Goal: Task Accomplishment & Management: Manage account settings

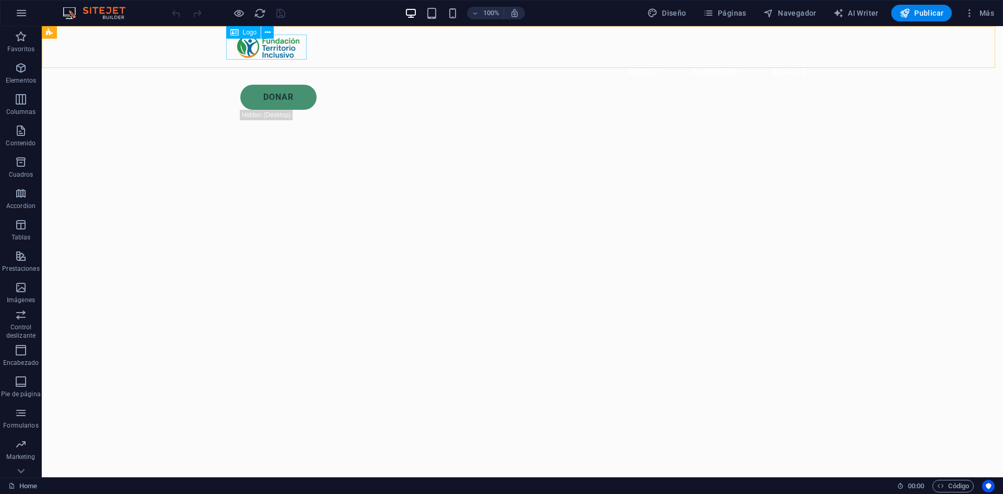
click at [273, 50] on div at bounding box center [522, 46] width 585 height 25
click at [243, 33] on span "Logo" at bounding box center [250, 32] width 14 height 6
drag, startPoint x: 232, startPoint y: 29, endPoint x: 253, endPoint y: 34, distance: 21.2
click at [255, 32] on div "Logo" at bounding box center [243, 32] width 35 height 13
drag, startPoint x: 254, startPoint y: 46, endPoint x: 278, endPoint y: 48, distance: 24.6
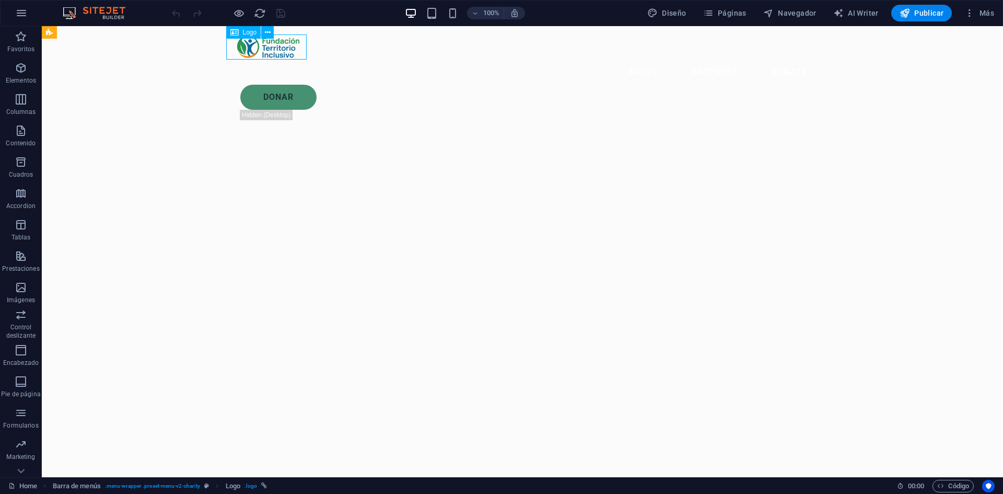
click at [278, 48] on div at bounding box center [522, 46] width 585 height 25
click at [271, 50] on div at bounding box center [522, 46] width 585 height 25
click at [264, 50] on div at bounding box center [522, 46] width 585 height 25
drag, startPoint x: 264, startPoint y: 50, endPoint x: 80, endPoint y: 52, distance: 183.4
click at [264, 52] on div at bounding box center [522, 46] width 585 height 25
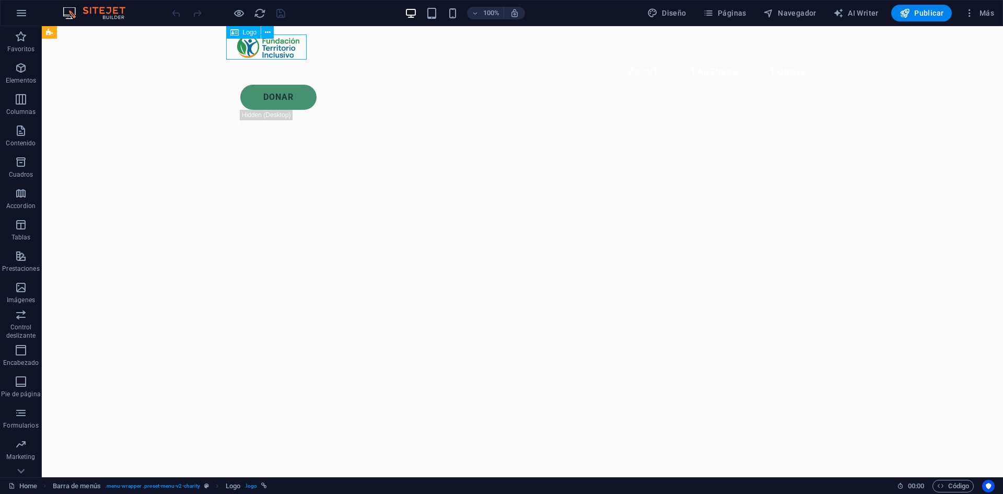
select select "px"
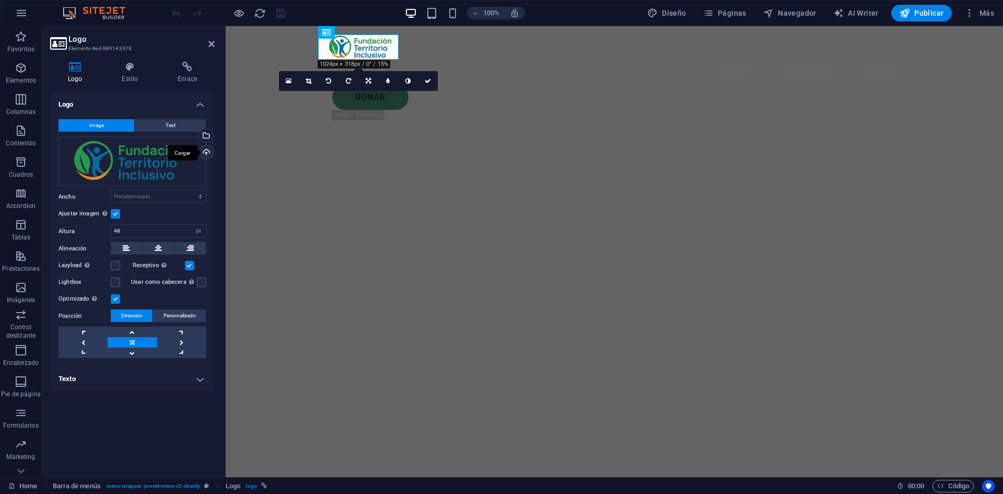
click at [206, 153] on div "Cargar" at bounding box center [205, 153] width 16 height 16
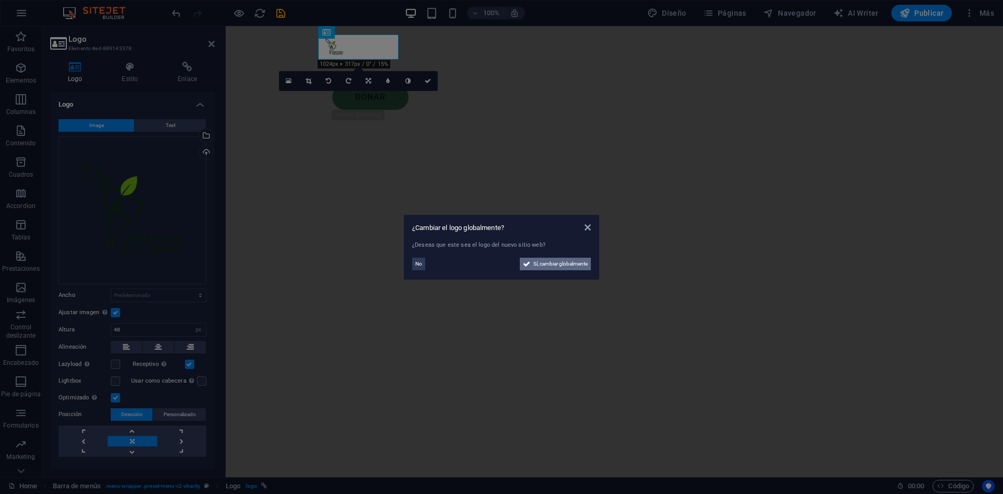
click at [544, 265] on span "Sí, cambiar globalmente" at bounding box center [560, 264] width 54 height 13
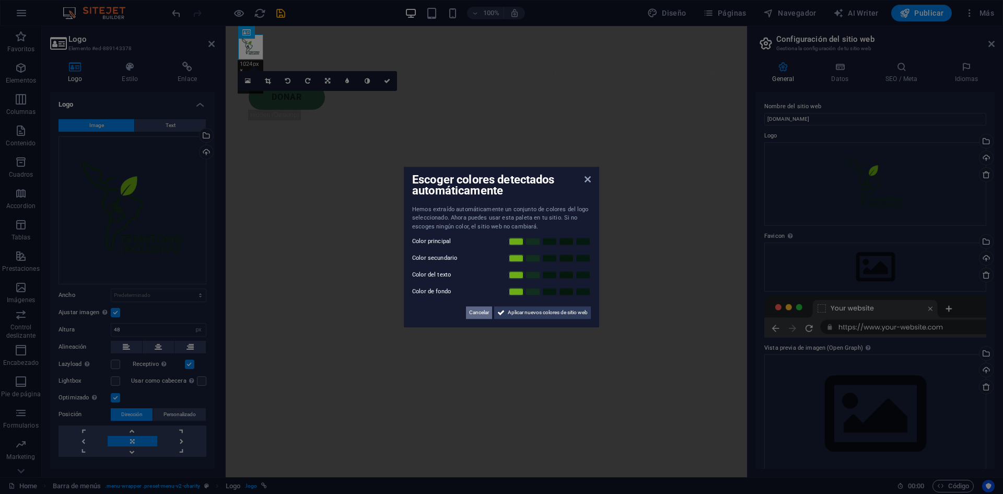
click at [478, 312] on span "Cancelar" at bounding box center [479, 312] width 20 height 13
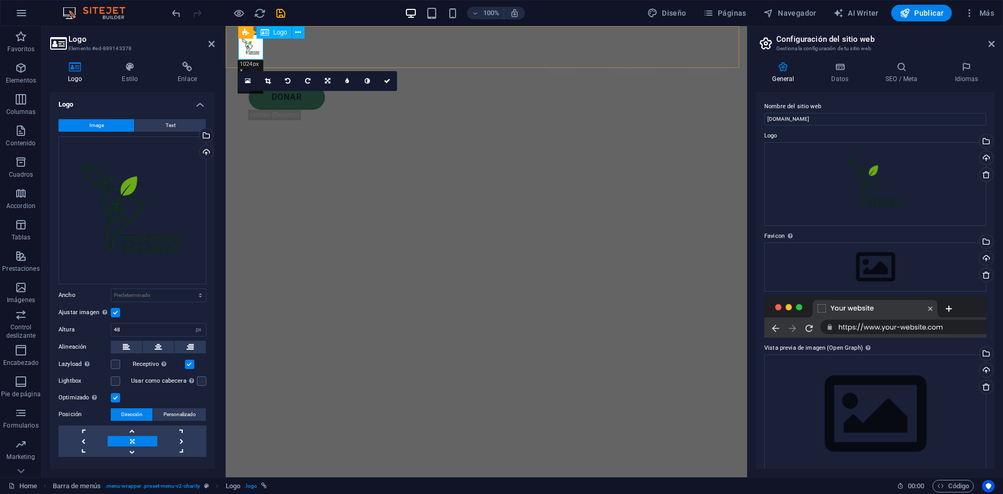
click at [260, 56] on div at bounding box center [486, 46] width 496 height 25
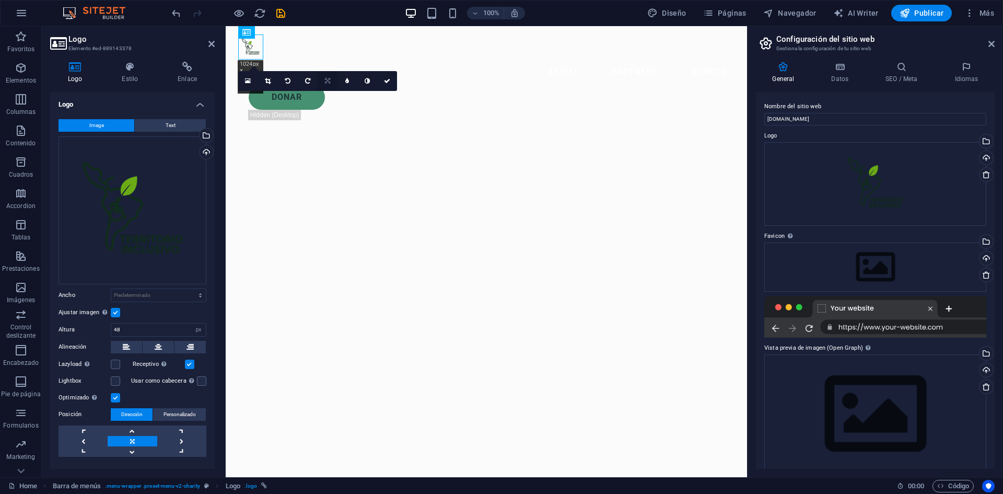
click at [330, 80] on icon at bounding box center [327, 81] width 5 height 6
click at [347, 96] on icon at bounding box center [347, 97] width 5 height 6
click at [139, 209] on div "Arrastra archivos aquí, haz clic para escoger archivos o selecciona archivos de…" at bounding box center [133, 210] width 148 height 148
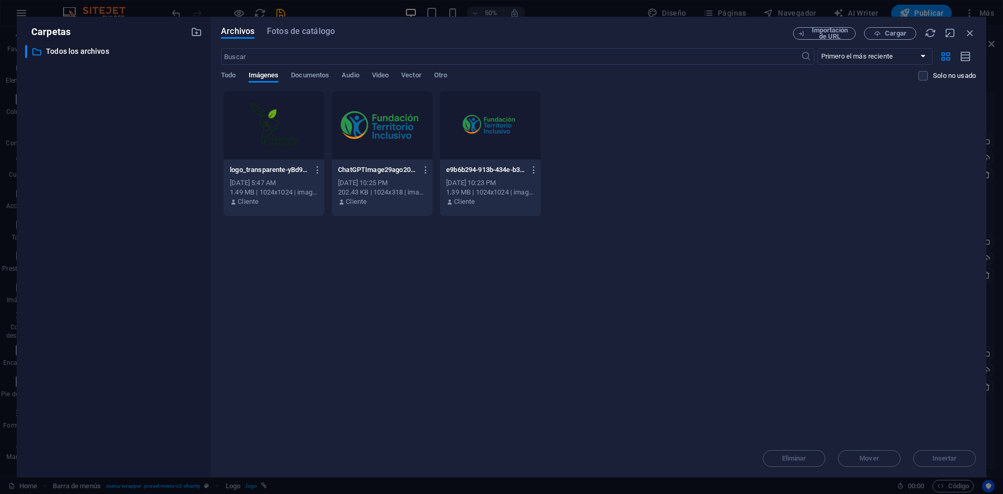
click at [265, 132] on div at bounding box center [274, 125] width 101 height 68
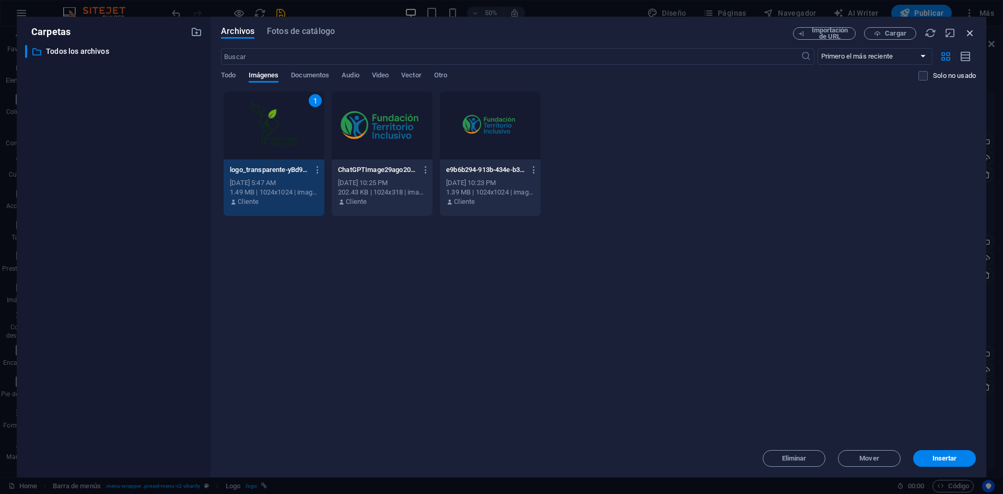
click at [967, 32] on icon "button" at bounding box center [969, 32] width 11 height 11
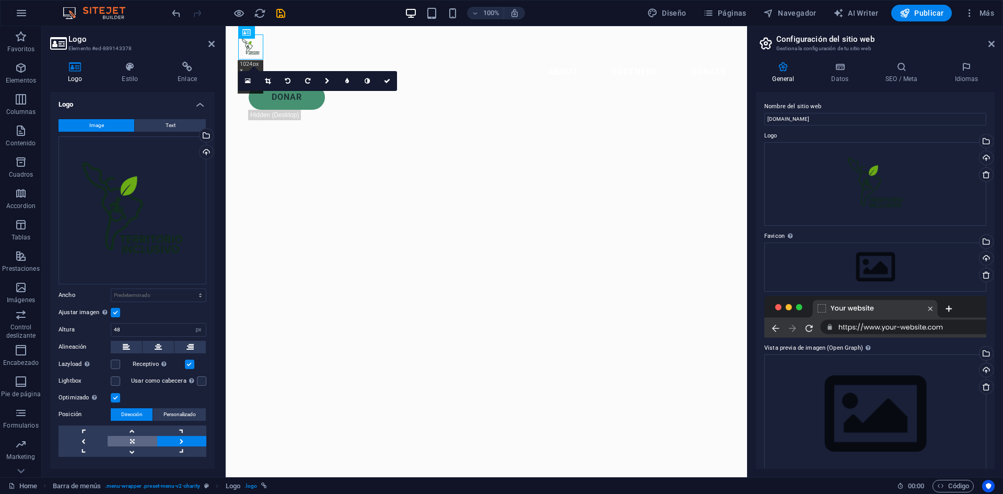
click at [131, 437] on link at bounding box center [132, 441] width 49 height 10
click at [162, 327] on input "48" at bounding box center [158, 329] width 95 height 13
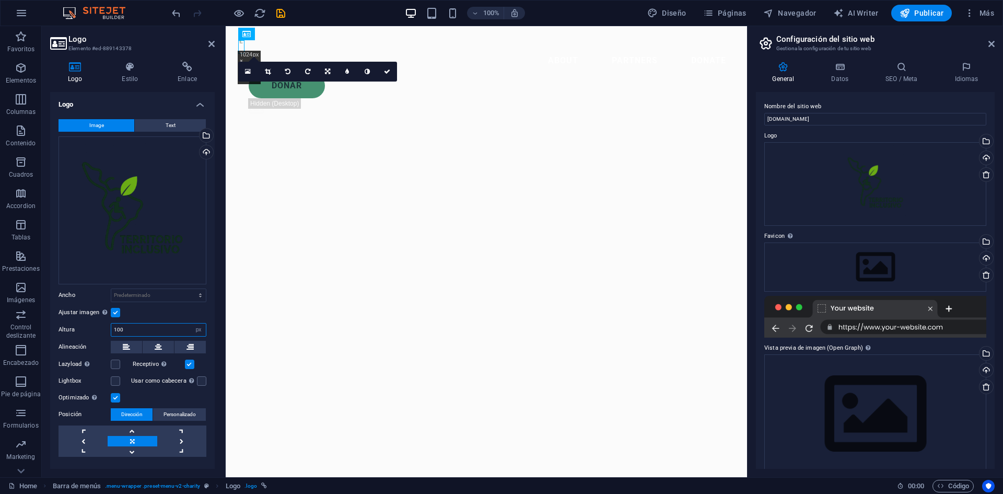
type input "100"
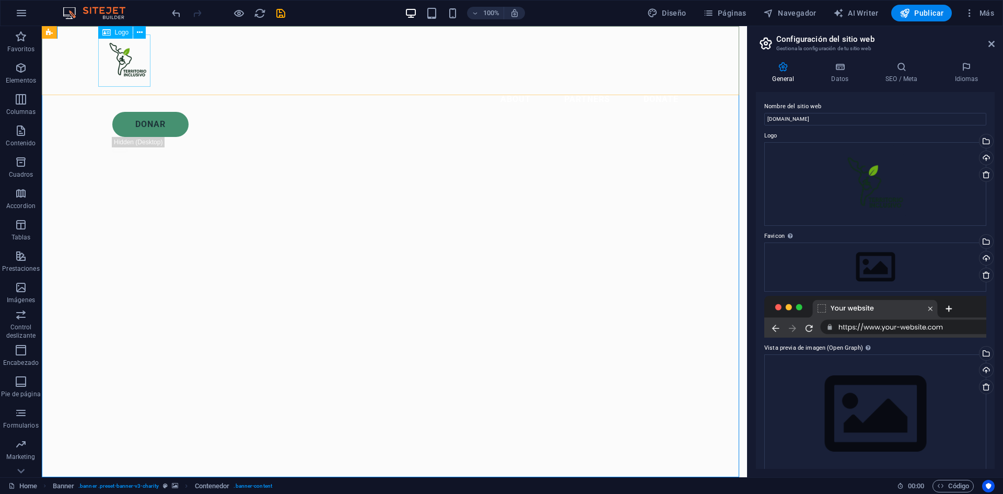
click at [128, 61] on div at bounding box center [394, 60] width 585 height 52
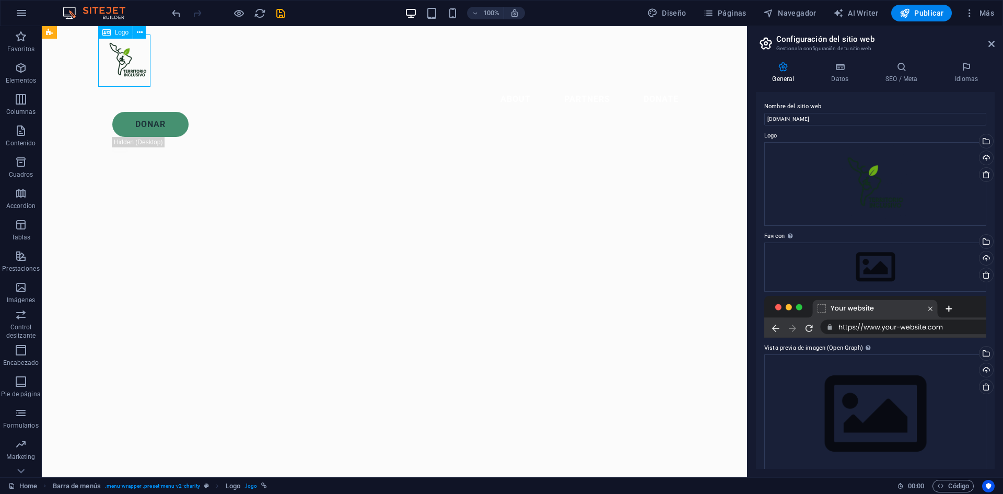
click at [128, 61] on div at bounding box center [394, 60] width 585 height 52
select select "px"
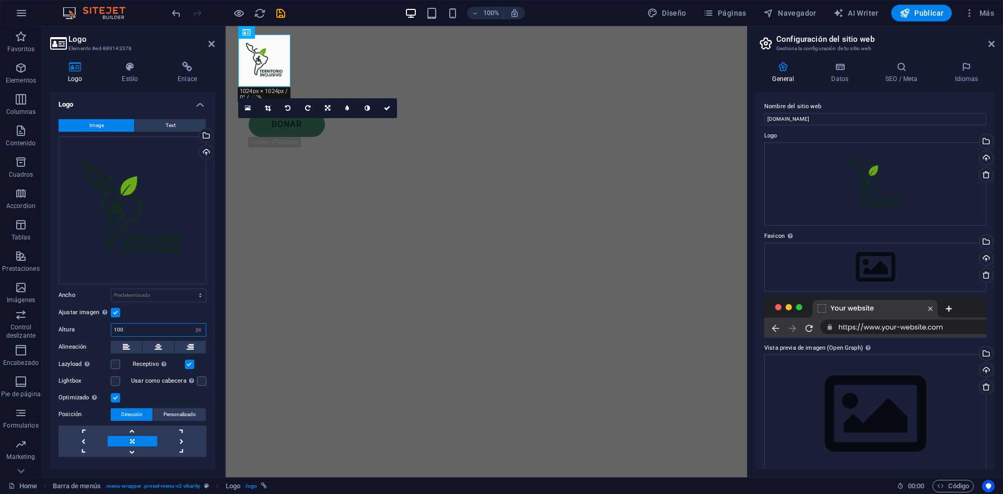
click at [136, 326] on input "100" at bounding box center [158, 329] width 95 height 13
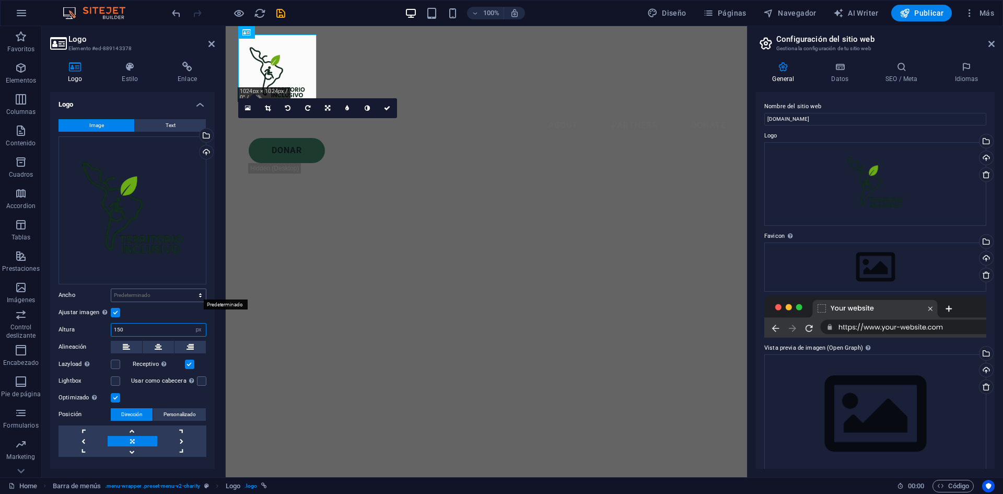
type input "150"
click at [430, 120] on div "About Partners Donate Donar .fa-secondary{opacity:.4}" at bounding box center [486, 108] width 521 height 165
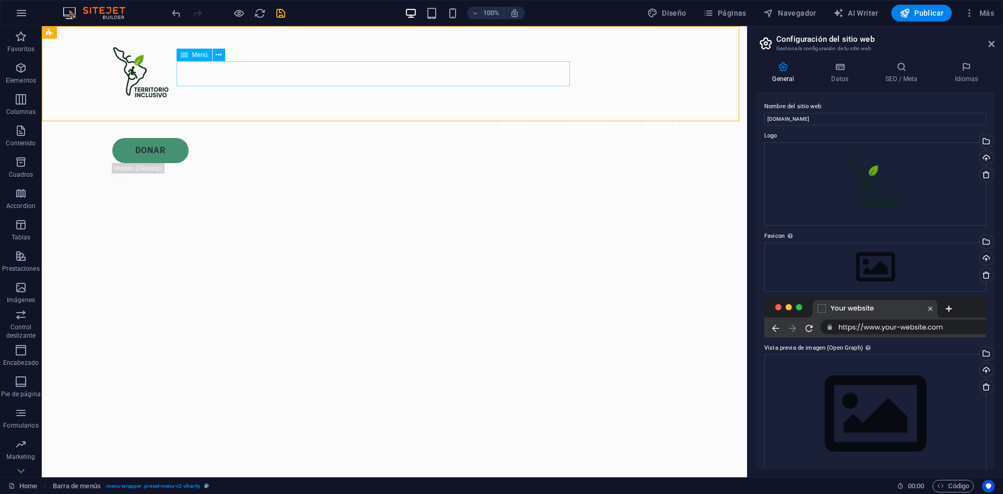
click at [400, 113] on nav "About Partners Donate" at bounding box center [394, 125] width 585 height 25
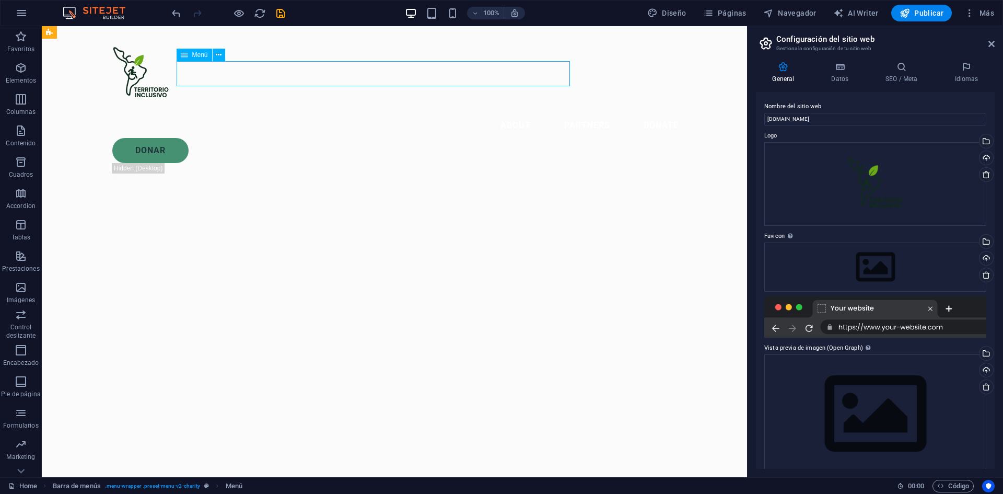
click at [400, 113] on nav "About Partners Donate" at bounding box center [394, 125] width 585 height 25
select select
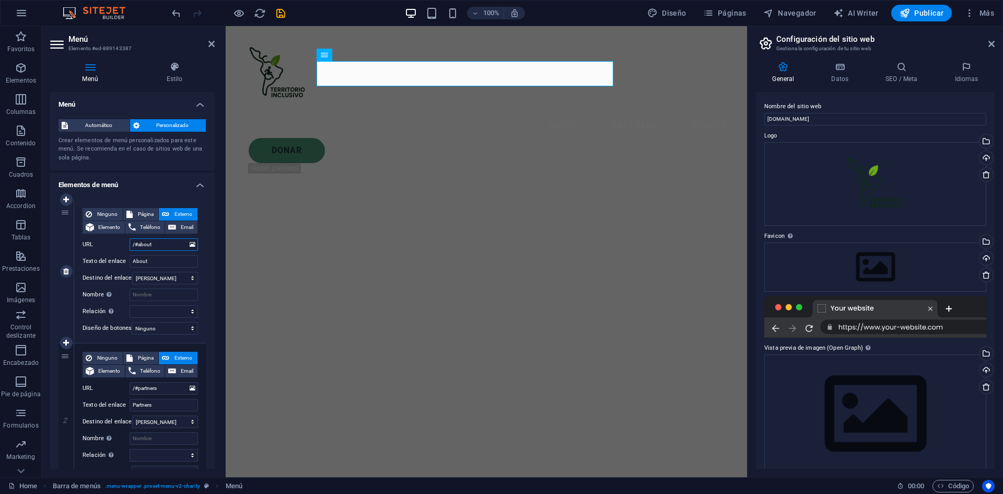
drag, startPoint x: 146, startPoint y: 247, endPoint x: 161, endPoint y: 249, distance: 15.8
click at [161, 249] on input "/#about" at bounding box center [164, 244] width 68 height 13
click at [162, 246] on input "/#about" at bounding box center [164, 244] width 68 height 13
type input "/#"
select select
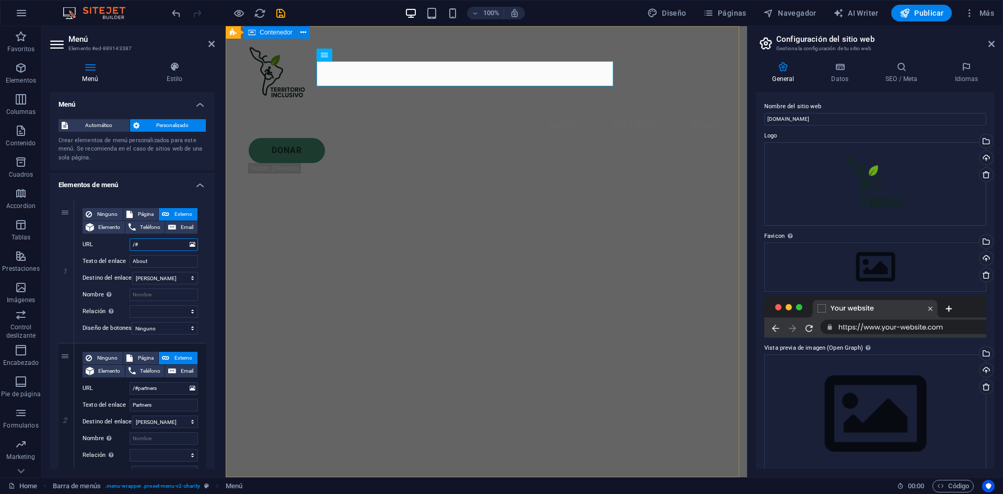
select select
type input "/#incio"
select select
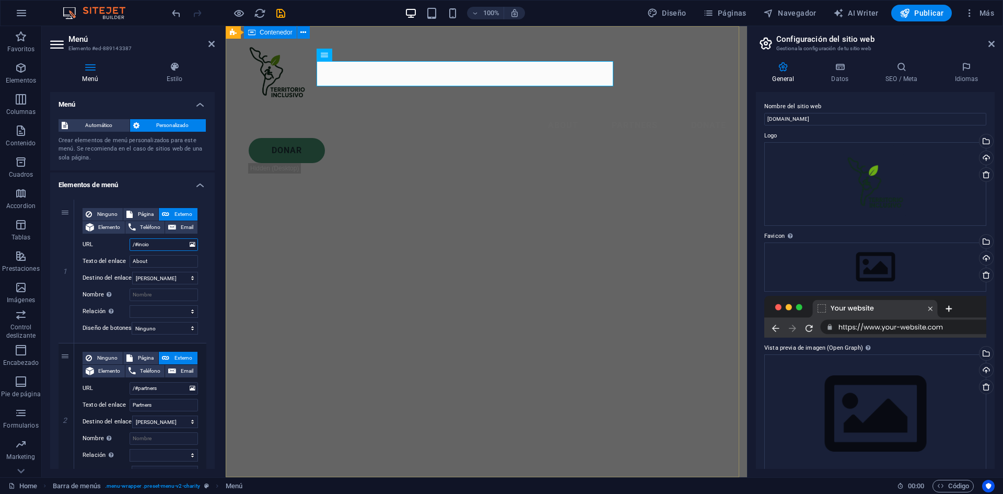
select select
type input "/#incio"
type input "Inicio"
select select
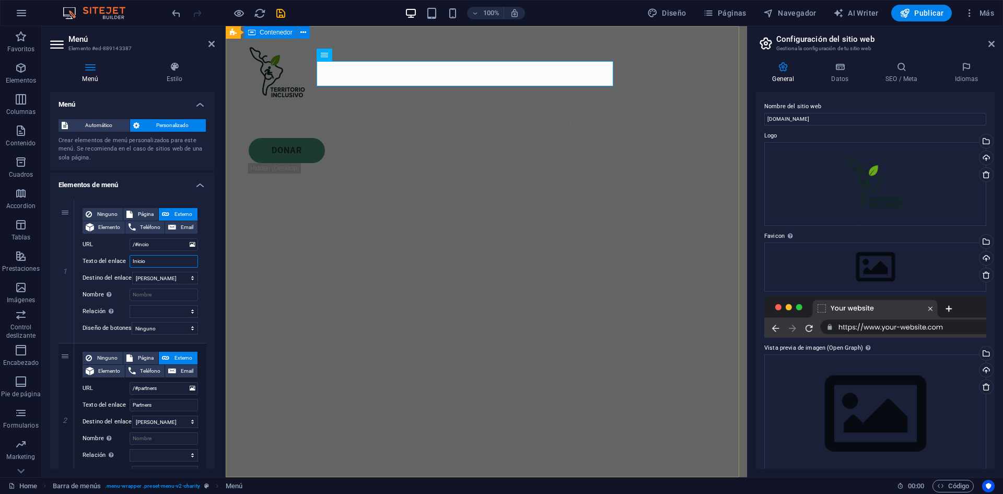
select select
type input "Inicio"
click at [170, 387] on input "/#partners" at bounding box center [164, 388] width 68 height 13
type input "/#quineso"
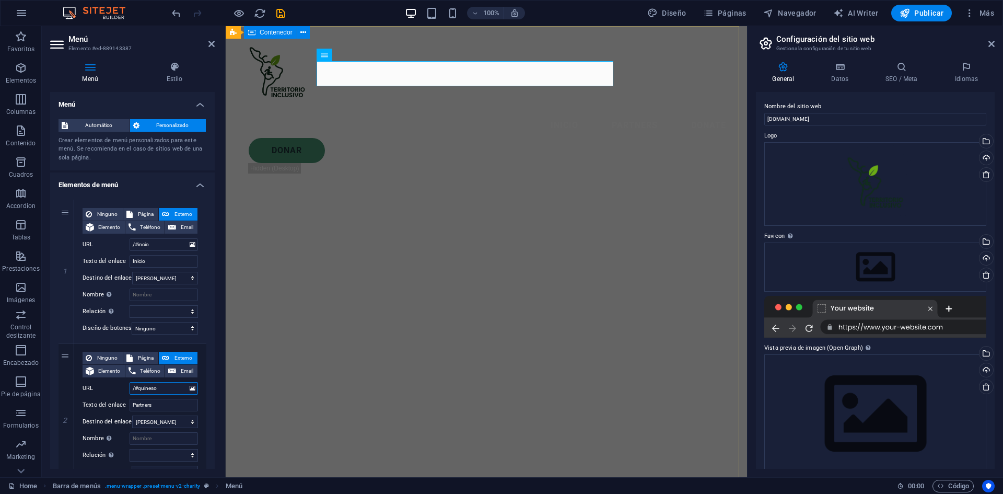
select select
type input "/#quinesomos"
select select
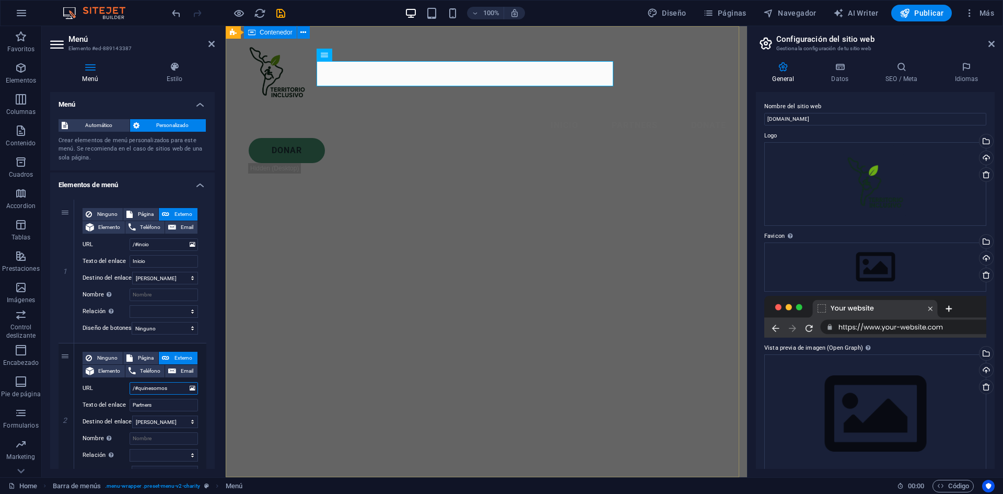
select select
type input "/#qui"
select select
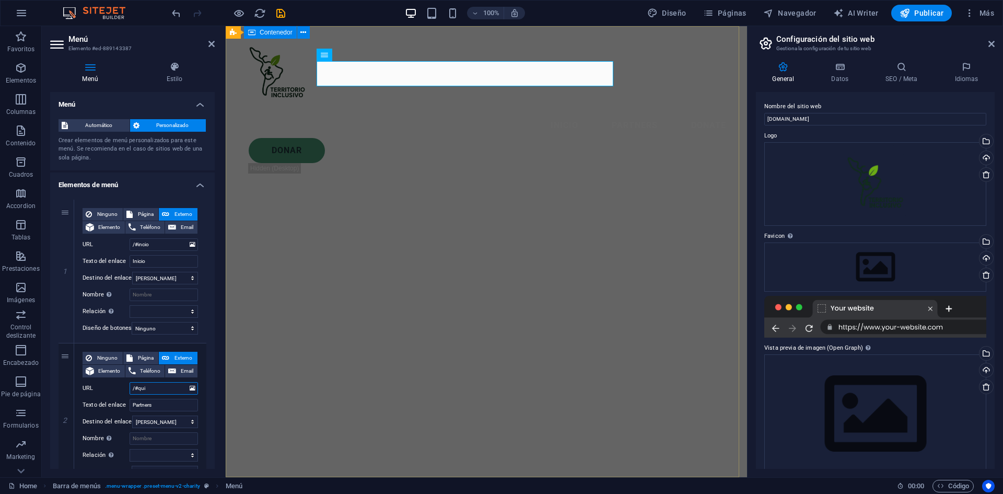
select select
type input "/#quienesomos"
select select
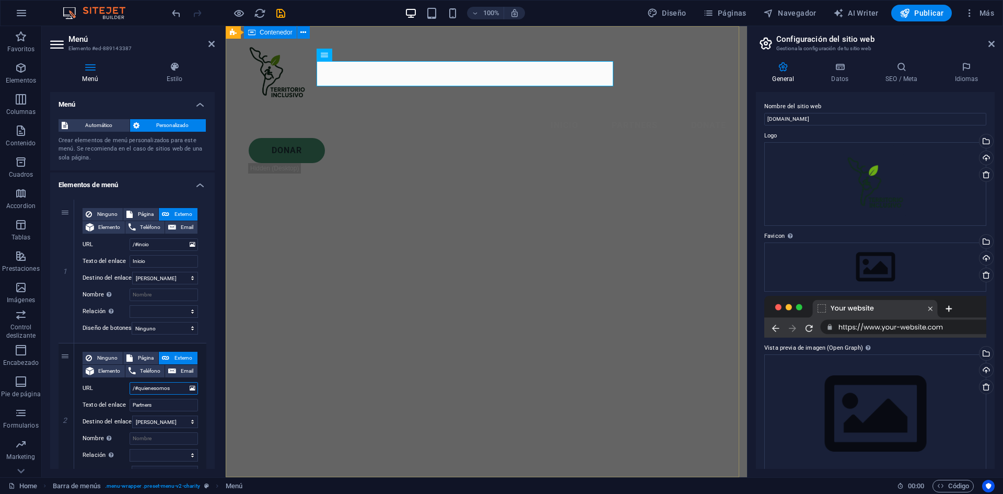
type input "/#quienesomos"
type input "Quienes Somos"
select select
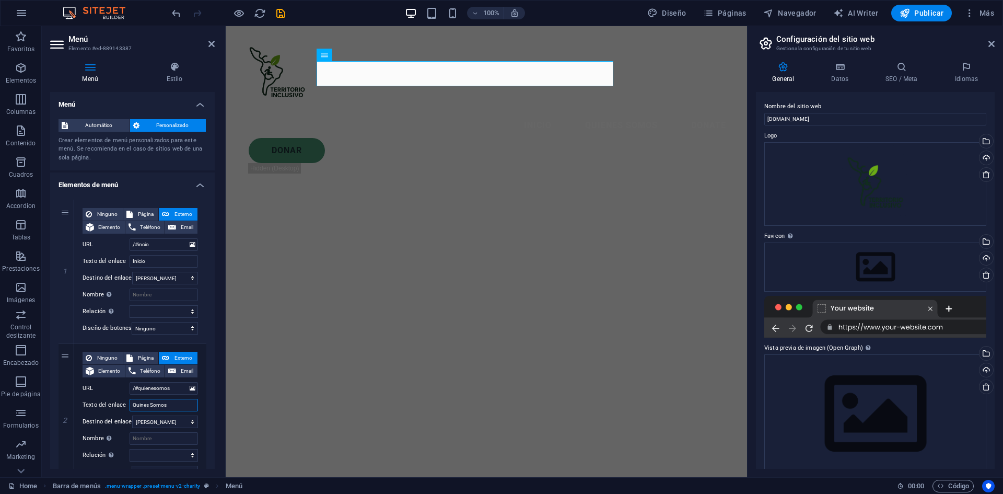
type input "Quiénes Somos"
select select
type input "Quiénes Somos"
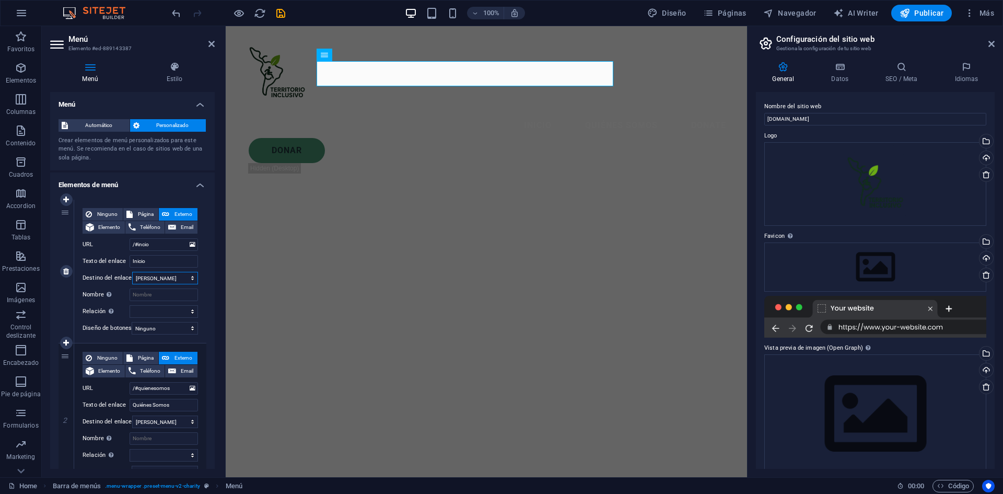
click at [189, 276] on select "Nueva pestaña Misma pestaña Superposición" at bounding box center [165, 278] width 66 height 13
click at [190, 277] on select "Nueva pestaña Misma pestaña Superposición" at bounding box center [165, 278] width 66 height 13
click at [187, 276] on select "Nueva pestaña Misma pestaña Superposición" at bounding box center [165, 278] width 66 height 13
select select "overlay"
click at [132, 272] on select "Nueva pestaña Misma pestaña Superposición" at bounding box center [165, 278] width 66 height 13
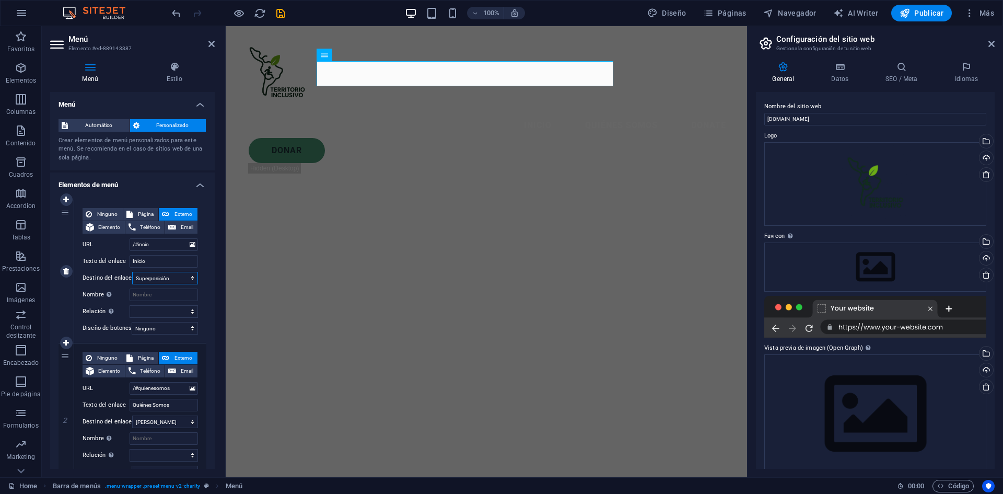
select select
click at [186, 419] on select "Nueva pestaña Misma pestaña Superposición" at bounding box center [165, 421] width 66 height 13
select select "overlay"
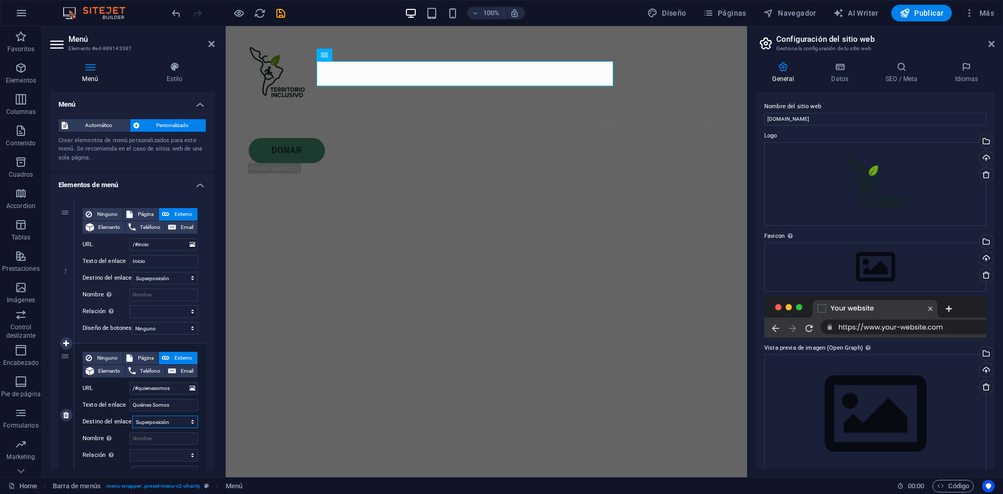
click at [132, 415] on select "Nueva pestaña Misma pestaña Superposición" at bounding box center [165, 421] width 66 height 13
select select
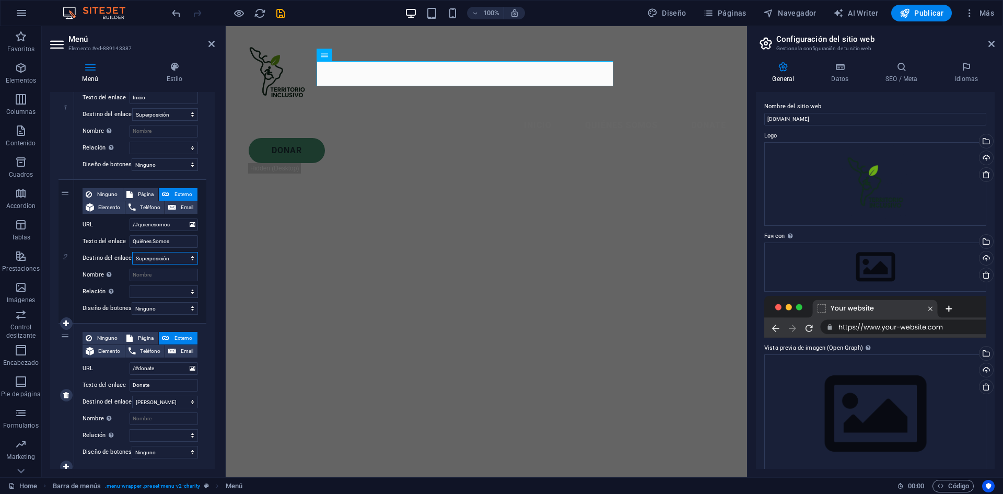
scroll to position [197, 0]
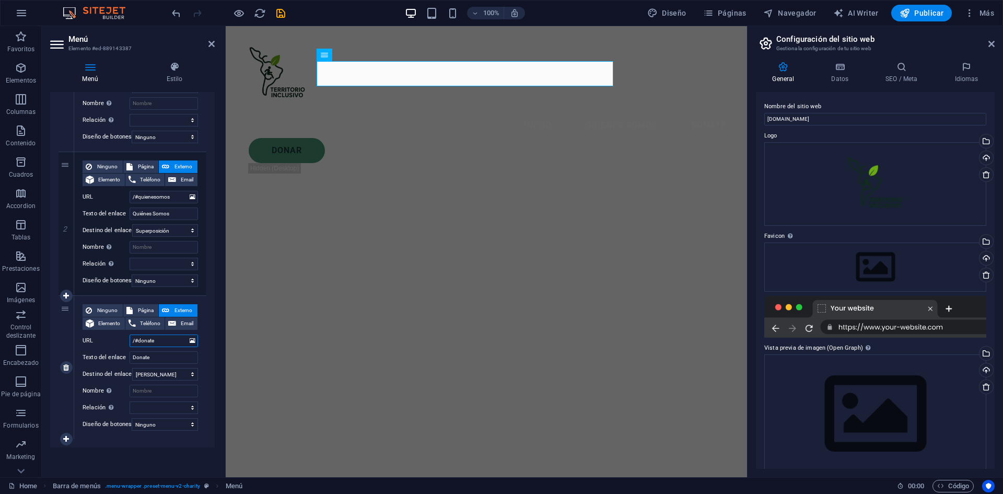
drag, startPoint x: 138, startPoint y: 333, endPoint x: 166, endPoint y: 335, distance: 27.7
click at [166, 335] on input "/#donate" at bounding box center [164, 340] width 68 height 13
type input "/#Objetivo"
select select
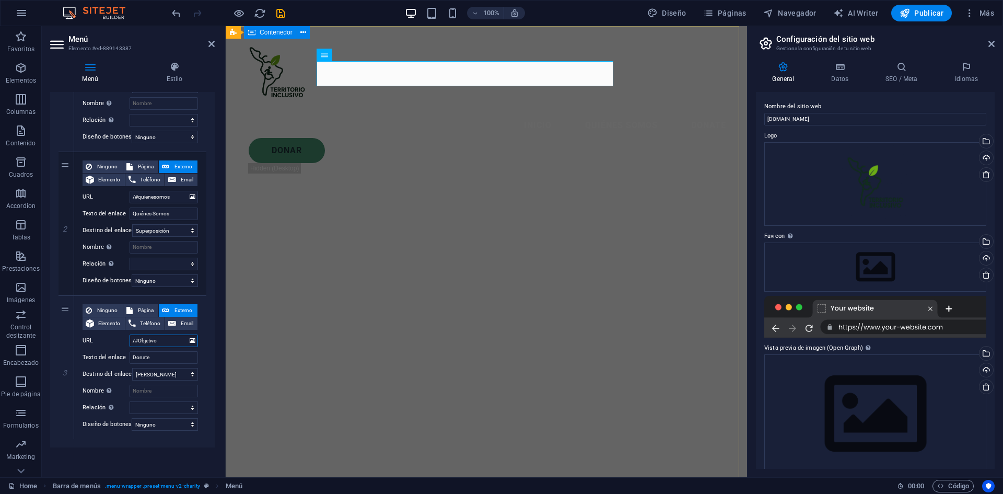
select select
type input "/#Objetivo"
click at [169, 351] on input "Donate" at bounding box center [164, 357] width 68 height 13
type input "Objetivo"
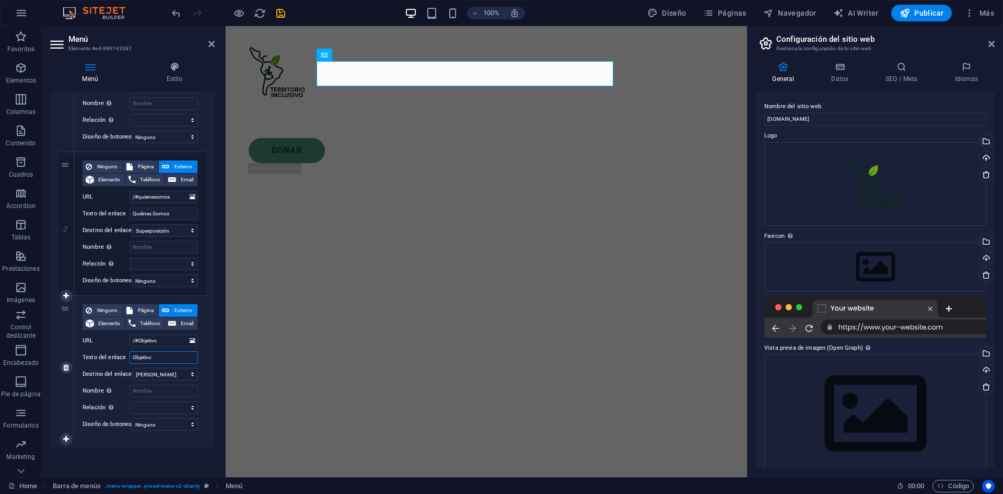
select select
type input "Objetivo"
click at [69, 435] on icon at bounding box center [66, 438] width 6 height 7
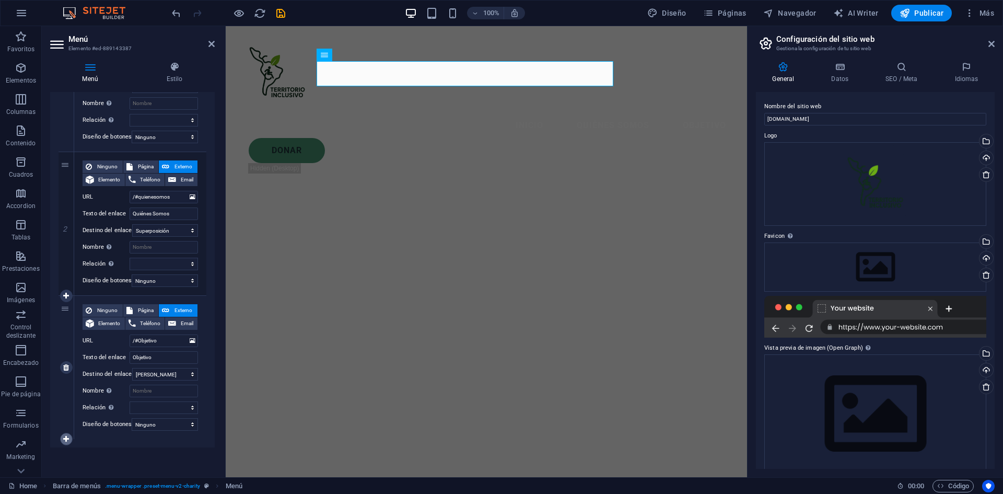
select select
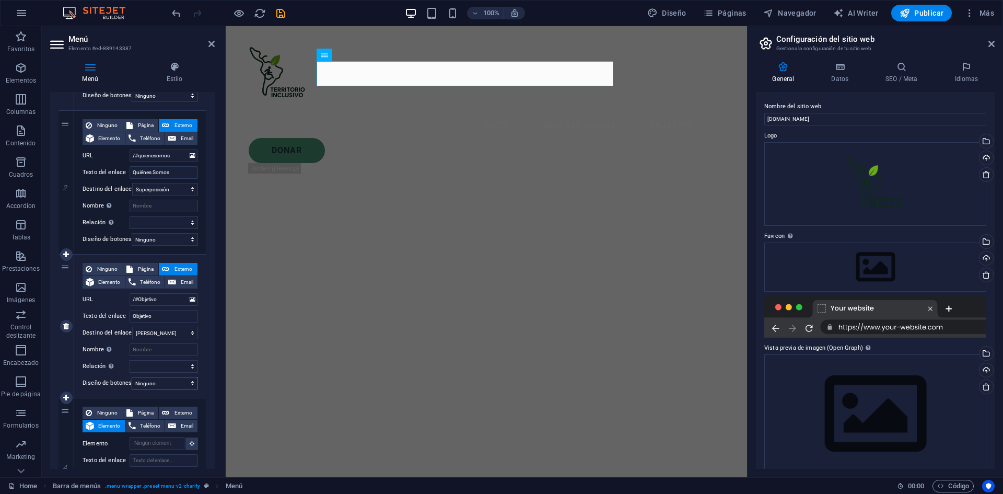
scroll to position [250, 0]
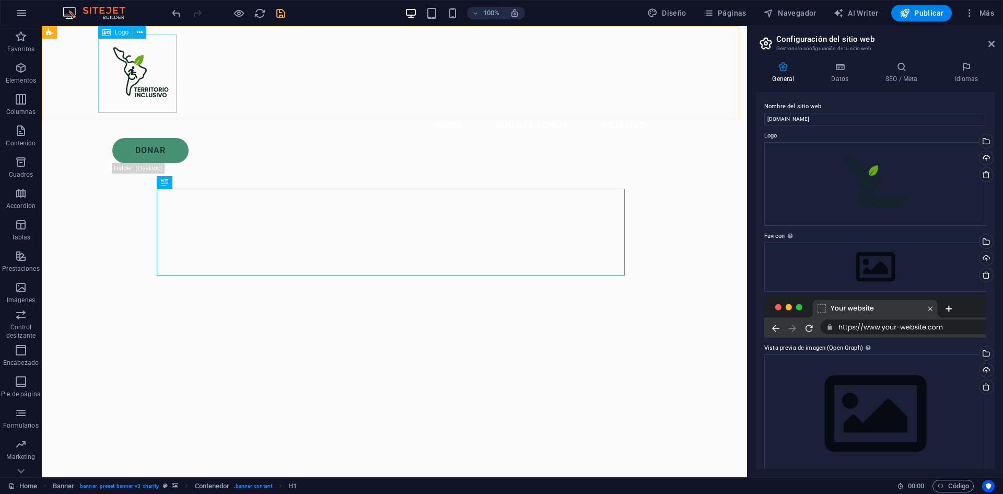
click at [140, 73] on div at bounding box center [394, 73] width 585 height 78
click at [133, 70] on div at bounding box center [394, 73] width 585 height 78
select select "px"
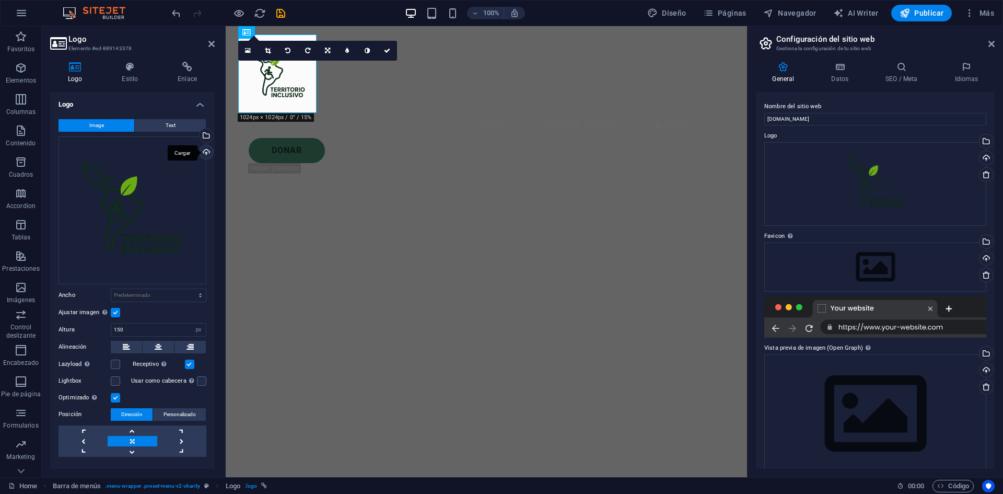
click at [204, 153] on div "Cargar" at bounding box center [205, 153] width 16 height 16
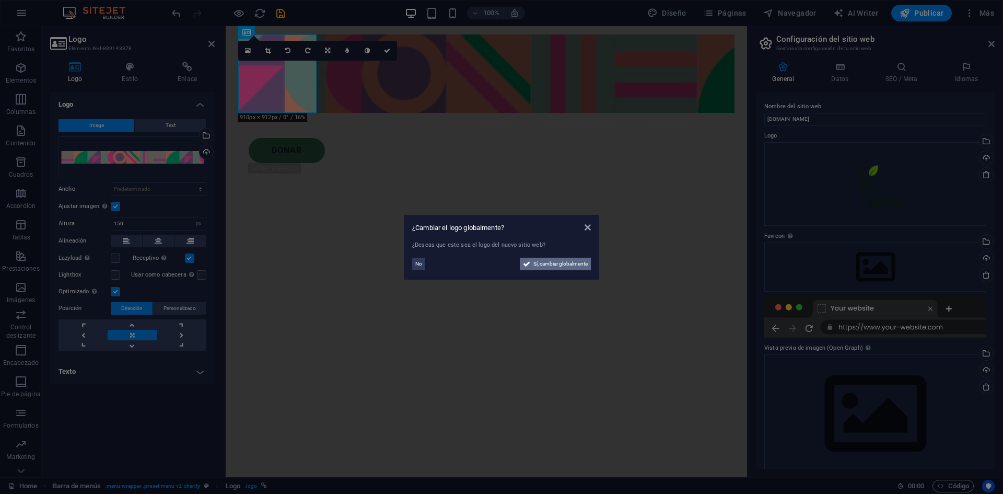
click at [559, 262] on span "Sí, cambiar globalmente" at bounding box center [560, 264] width 54 height 13
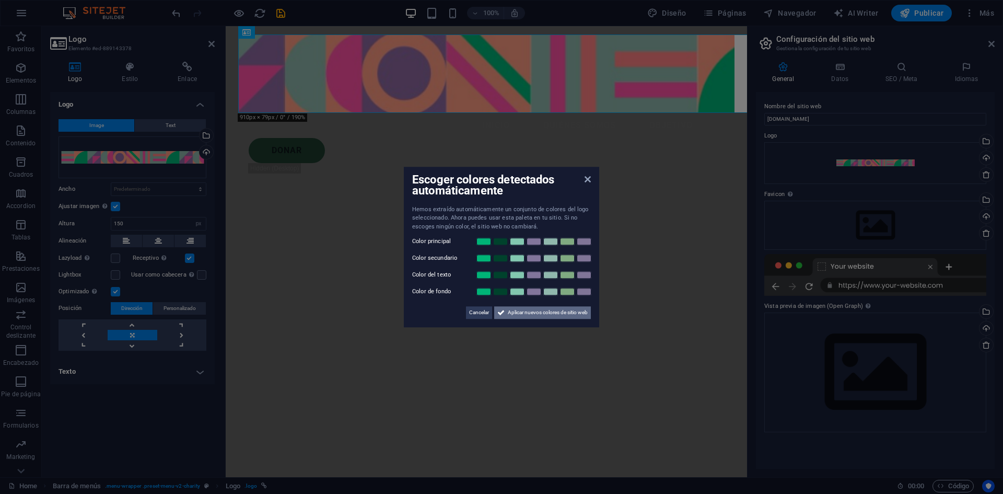
click at [519, 313] on span "Aplicar nuevos colores de sitio web" at bounding box center [548, 312] width 80 height 13
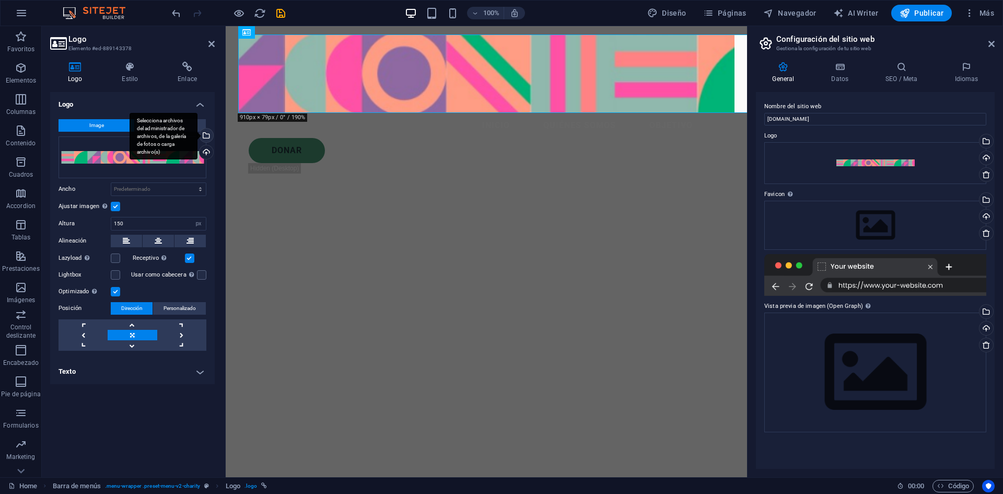
click at [205, 138] on div "Selecciona archivos del administrador de archivos, de la galería de fotos o car…" at bounding box center [205, 137] width 16 height 16
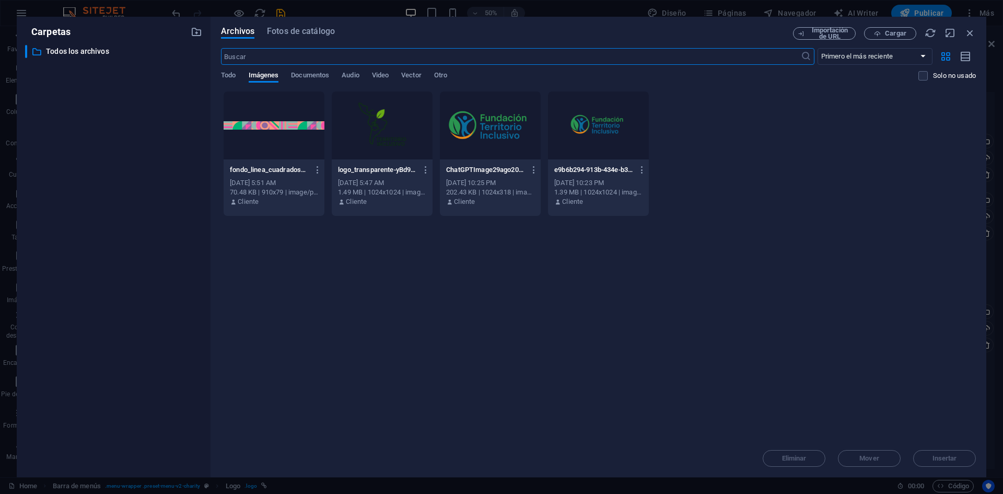
click at [383, 126] on div at bounding box center [382, 125] width 101 height 68
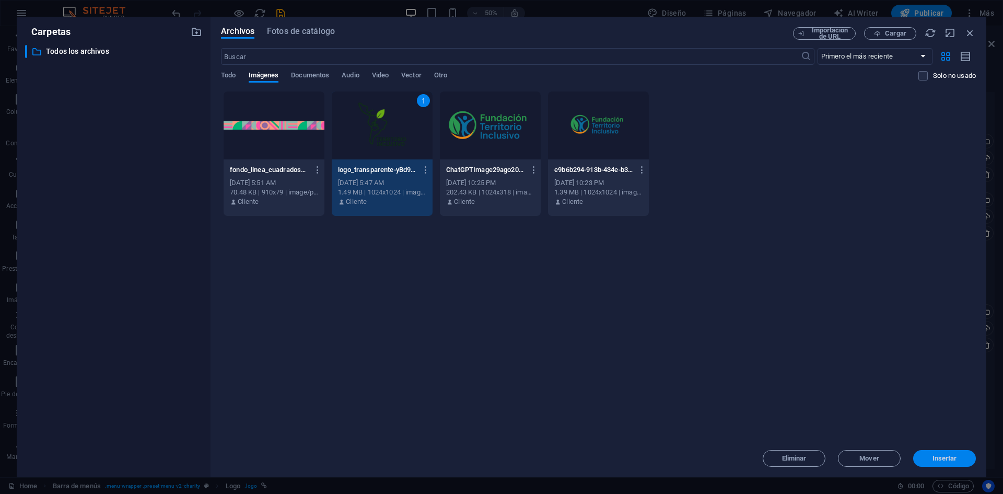
click at [947, 458] on span "Insertar" at bounding box center [944, 458] width 25 height 6
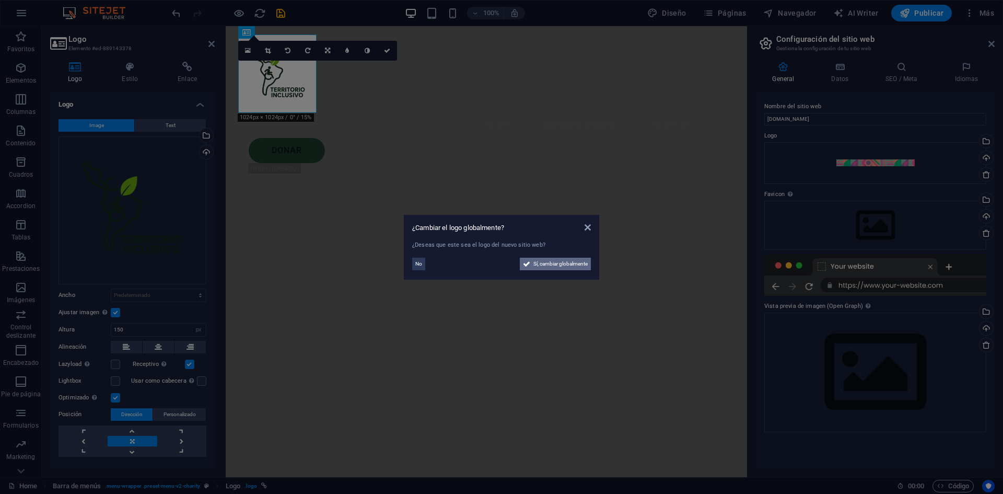
click at [550, 266] on span "Sí, cambiar globalmente" at bounding box center [560, 264] width 54 height 13
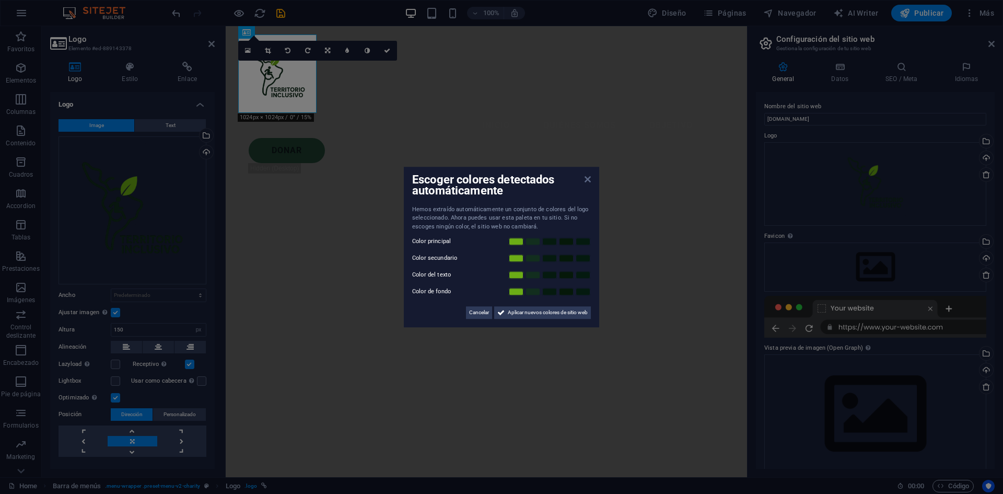
click at [589, 183] on icon at bounding box center [588, 179] width 6 height 8
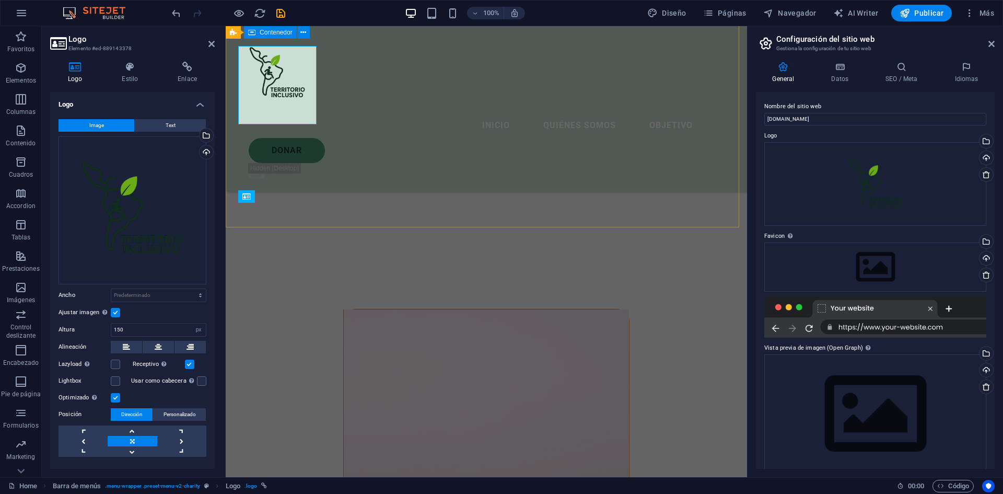
scroll to position [157, 0]
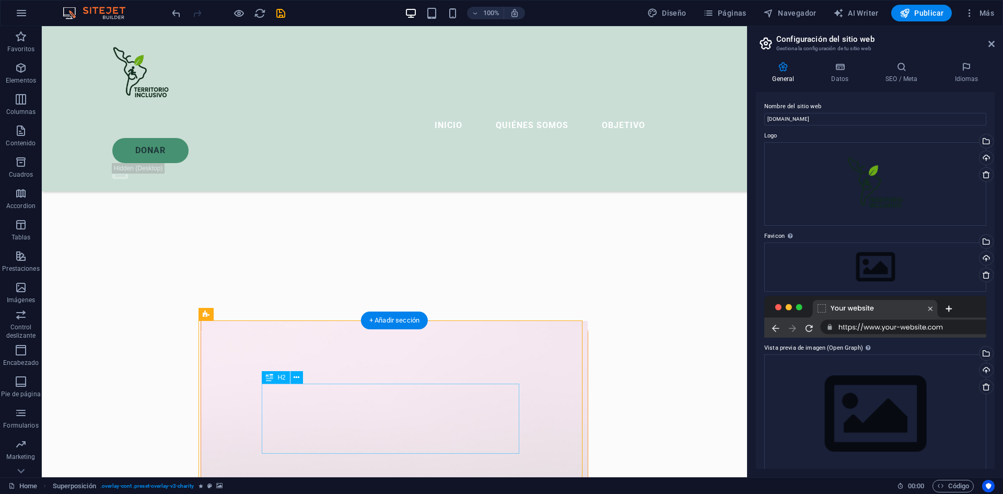
drag, startPoint x: 514, startPoint y: 346, endPoint x: 515, endPoint y: 403, distance: 57.5
click at [411, 319] on div "+ Añadir sección" at bounding box center [394, 320] width 67 height 18
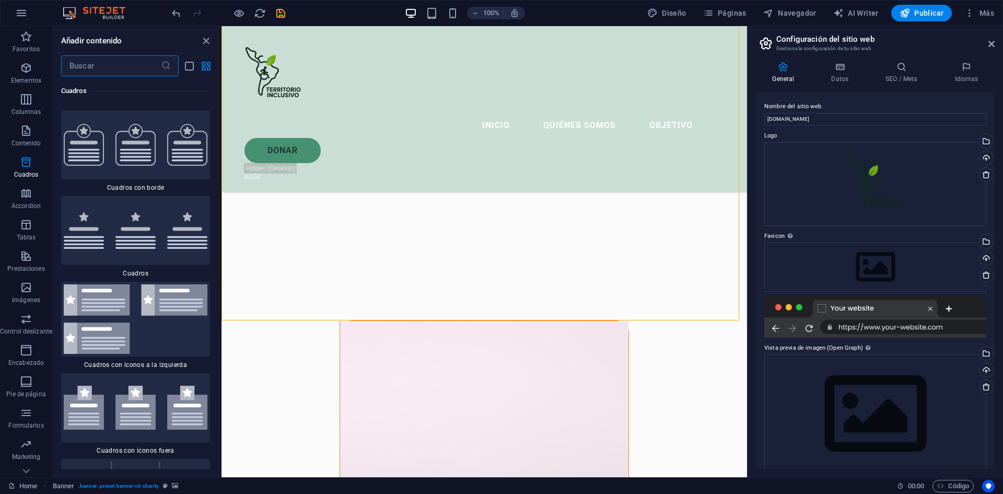
scroll to position [5735, 0]
